Goal: Task Accomplishment & Management: Use online tool/utility

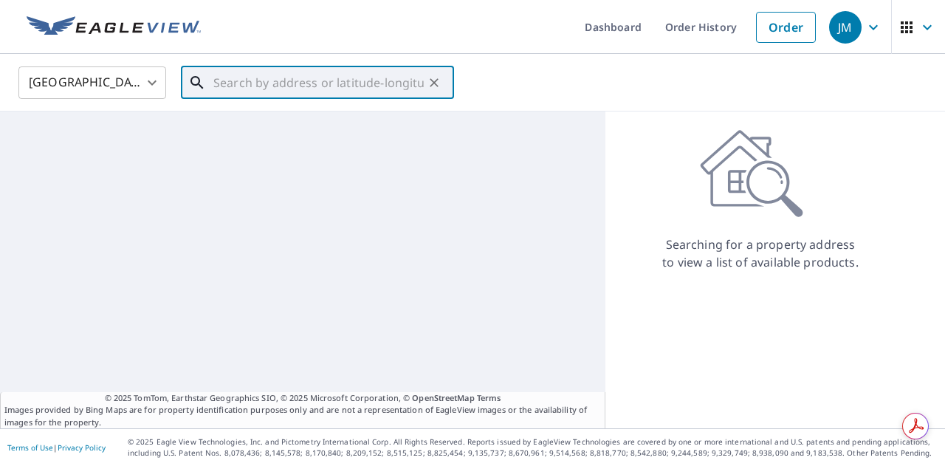
click at [317, 86] on input "text" at bounding box center [318, 82] width 210 height 41
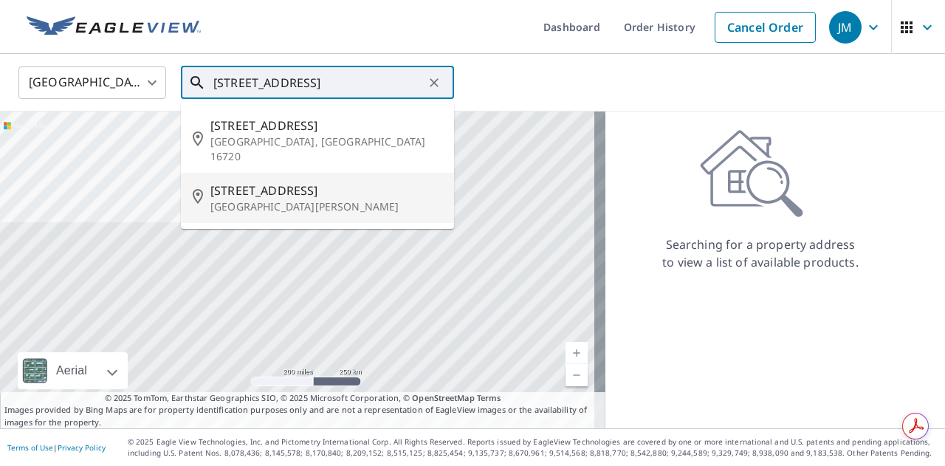
click at [292, 199] on p "[GEOGRAPHIC_DATA][PERSON_NAME]" at bounding box center [326, 206] width 232 height 15
type input "[STREET_ADDRESS][PERSON_NAME]"
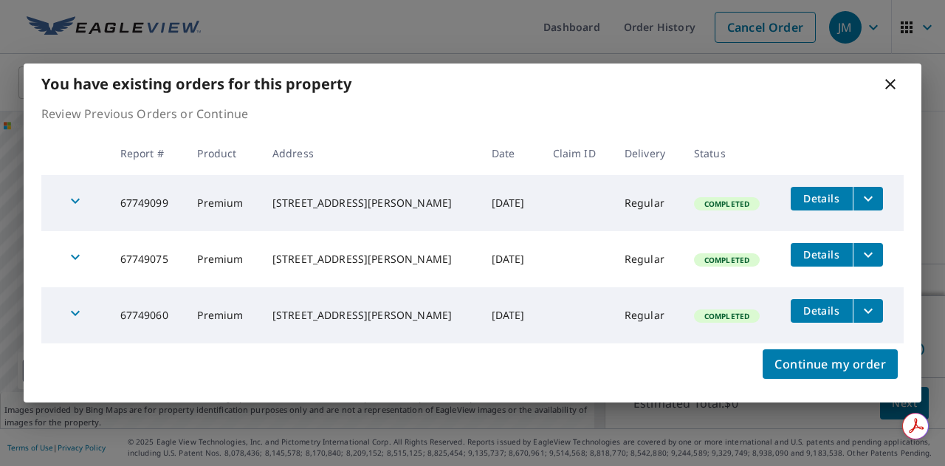
click at [888, 87] on icon at bounding box center [890, 84] width 18 height 18
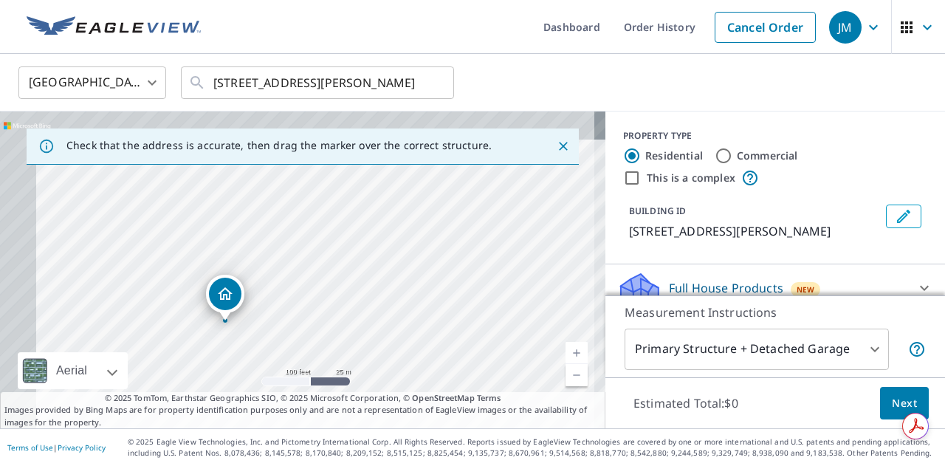
drag, startPoint x: 178, startPoint y: 244, endPoint x: 272, endPoint y: 292, distance: 105.9
click at [272, 292] on div "[STREET_ADDRESS][PERSON_NAME]" at bounding box center [302, 269] width 605 height 317
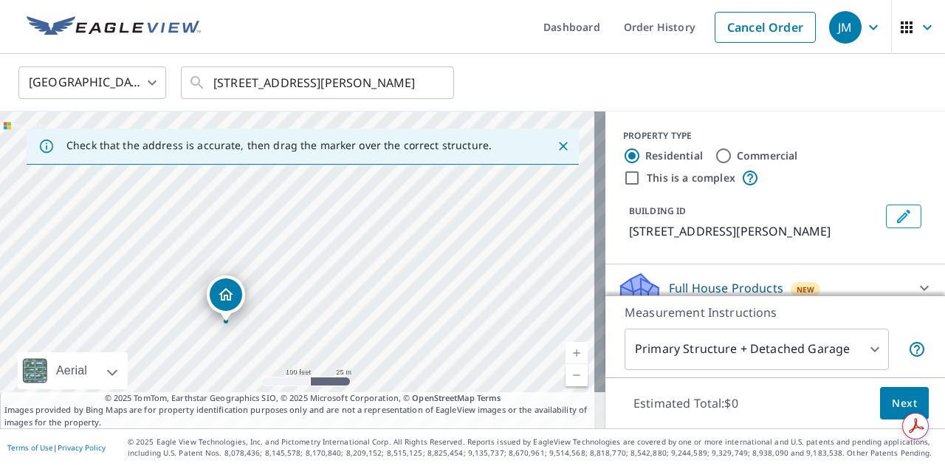
click at [242, 302] on div "[STREET_ADDRESS][PERSON_NAME]" at bounding box center [226, 294] width 38 height 38
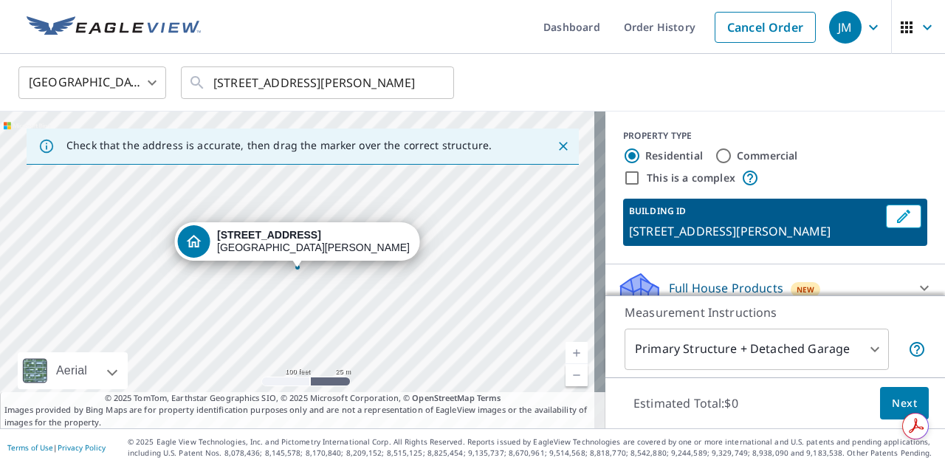
click at [294, 290] on div "[STREET_ADDRESS][PERSON_NAME]" at bounding box center [302, 269] width 605 height 317
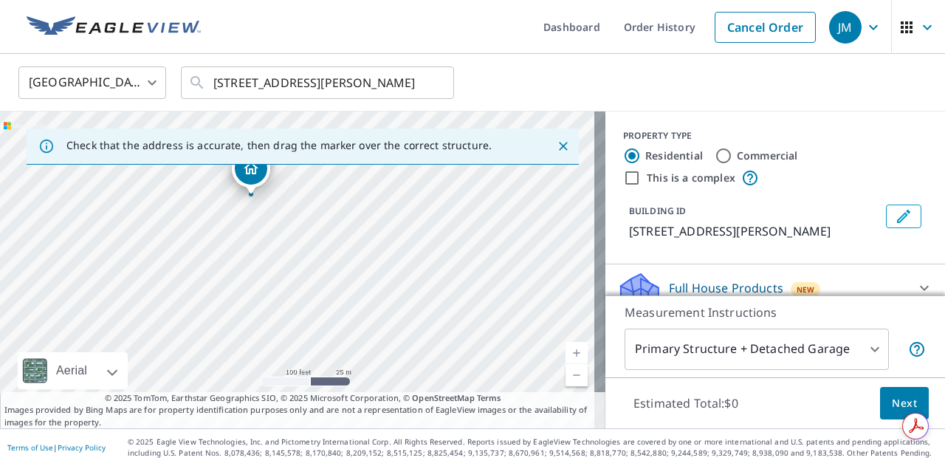
drag, startPoint x: 299, startPoint y: 244, endPoint x: 255, endPoint y: 145, distance: 107.4
click at [255, 145] on div "Check that the address is accurate, then drag the marker over the correct struc…" at bounding box center [302, 269] width 605 height 317
click at [260, 176] on div "[STREET_ADDRESS][PERSON_NAME]" at bounding box center [302, 269] width 605 height 317
click at [367, 284] on div "[STREET_ADDRESS][PERSON_NAME]" at bounding box center [302, 269] width 605 height 317
drag, startPoint x: 403, startPoint y: 340, endPoint x: 401, endPoint y: 303, distance: 36.9
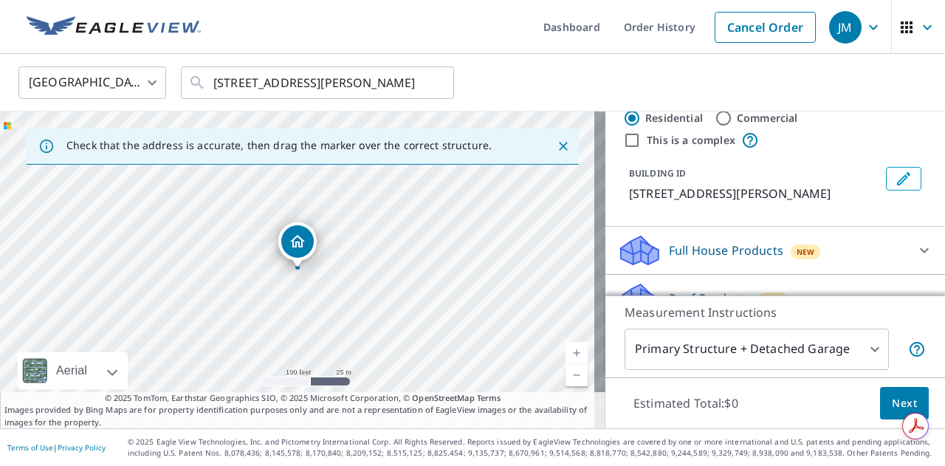
scroll to position [24, 0]
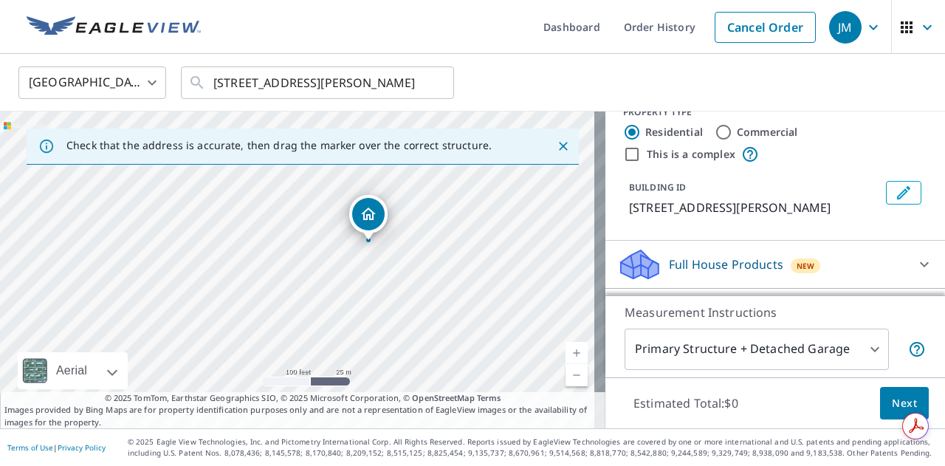
drag, startPoint x: 294, startPoint y: 248, endPoint x: 357, endPoint y: 217, distance: 70.6
drag, startPoint x: 299, startPoint y: 235, endPoint x: 235, endPoint y: 267, distance: 71.6
